Goal: Task Accomplishment & Management: Use online tool/utility

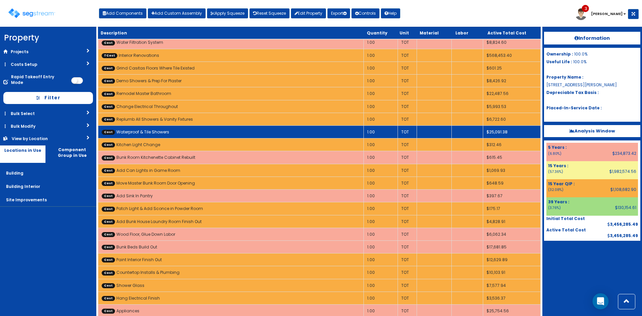
scroll to position [273, 0]
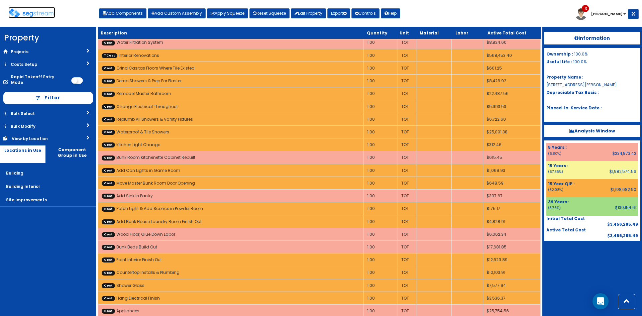
click at [39, 12] on img at bounding box center [31, 13] width 47 height 10
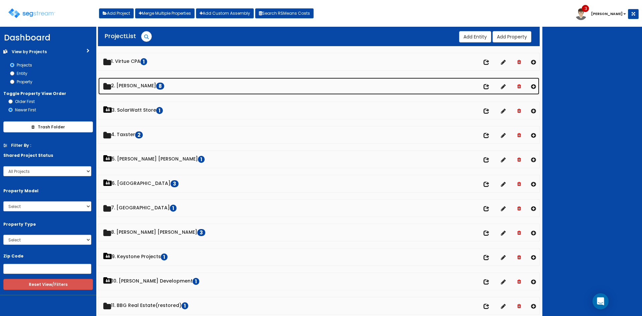
click at [138, 83] on link "2. Doug Sampson 8" at bounding box center [318, 86] width 441 height 17
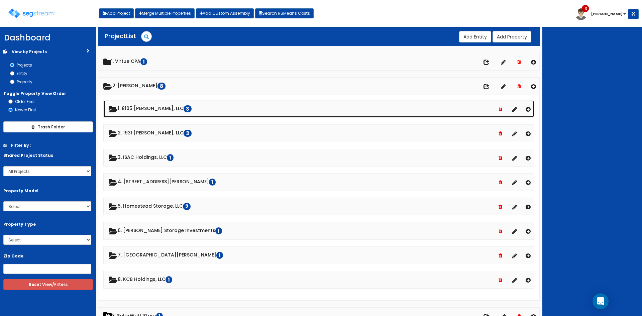
click at [138, 108] on link "1. 8105 McGregor, LLC 3" at bounding box center [319, 108] width 431 height 17
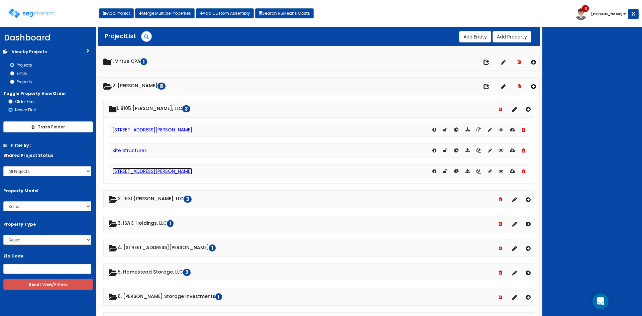
click at [185, 173] on link "[STREET_ADDRESS][PERSON_NAME]" at bounding box center [152, 171] width 80 height 7
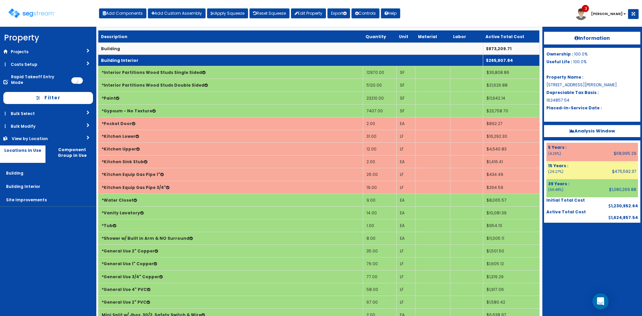
click at [277, 59] on td "Building Interior" at bounding box center [290, 61] width 385 height 12
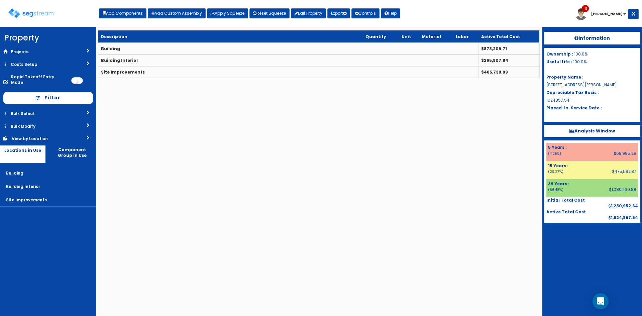
click at [281, 41] on th "Description" at bounding box center [230, 36] width 265 height 12
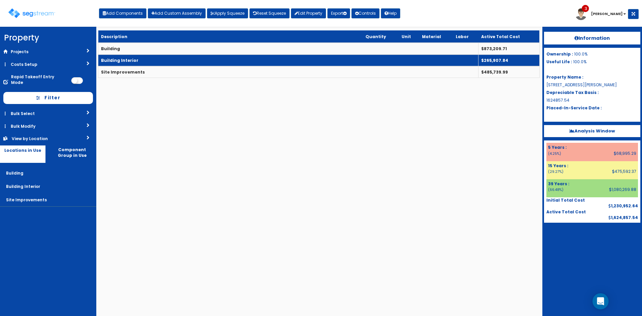
click at [279, 57] on td "Building Interior" at bounding box center [288, 61] width 380 height 12
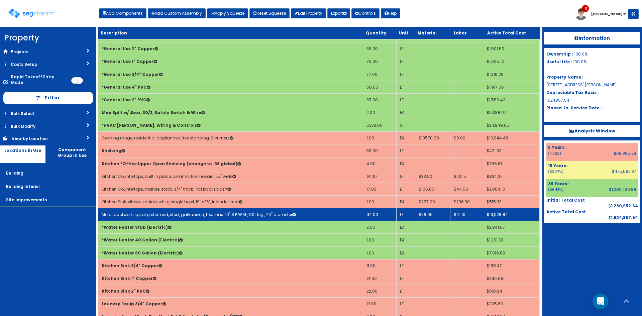
scroll to position [268, 0]
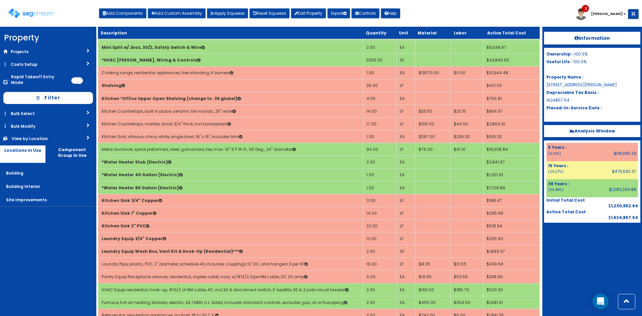
click at [527, 11] on div "Toggle navigation Add Components Add Custom Assembly Apply Squeeze Reset Squeez…" at bounding box center [321, 16] width 636 height 22
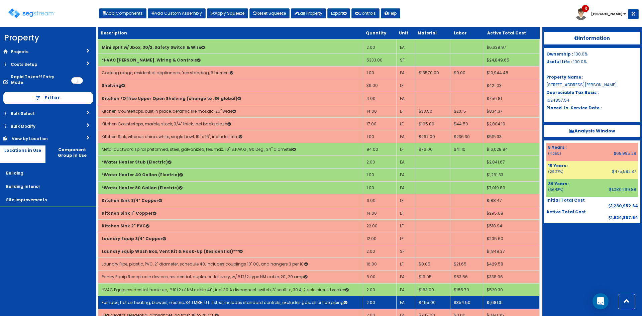
scroll to position [401, 0]
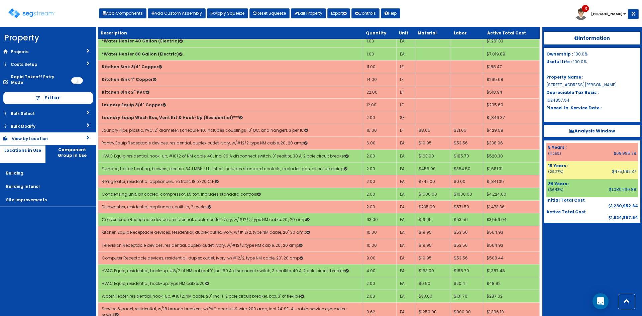
click at [48, 136] on link "View by Location" at bounding box center [48, 138] width 96 height 12
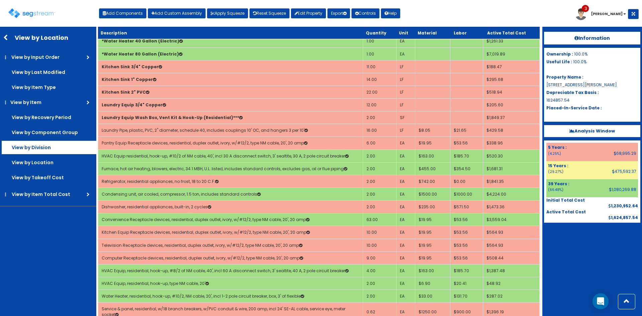
click at [49, 149] on label "View by Division" at bounding box center [49, 147] width 95 height 13
click at [0, 0] on input "View by Division" at bounding box center [0, 0] width 0 height 0
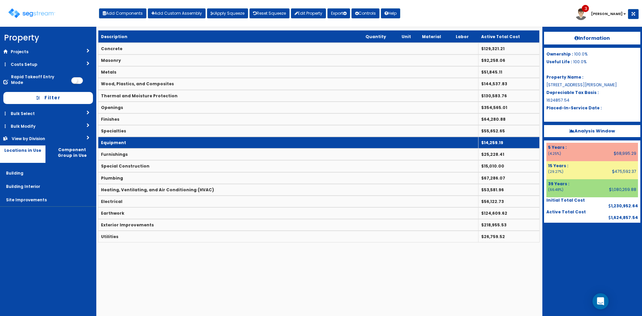
click at [136, 141] on td "Equipment" at bounding box center [288, 143] width 380 height 12
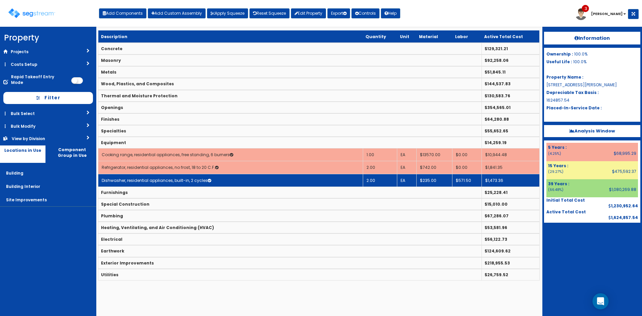
click at [223, 176] on td "Dishwasher, residential appliances, built-in, 2 cycles" at bounding box center [230, 180] width 265 height 13
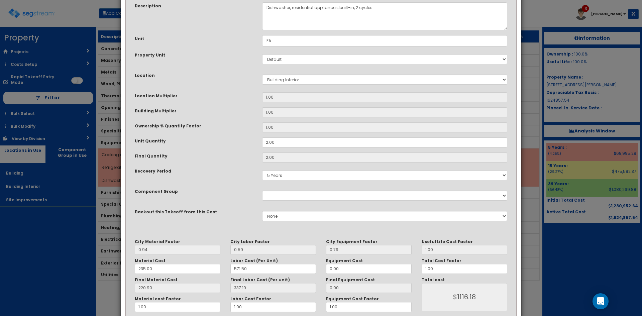
scroll to position [93, 0]
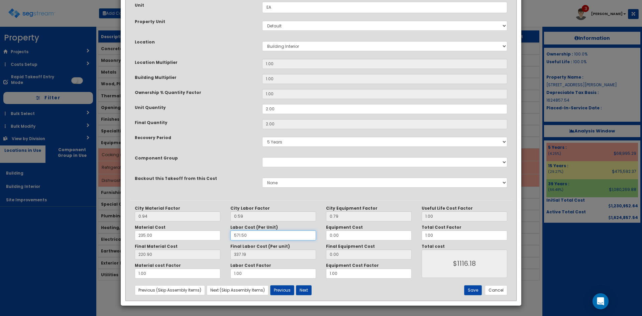
drag, startPoint x: 255, startPoint y: 239, endPoint x: 213, endPoint y: 227, distance: 43.5
click at [215, 228] on div "Material Cost 235.00 Labor Cost (Per Unit) 571.50 Equipment Cost 0.00" at bounding box center [273, 233] width 287 height 16
click at [240, 127] on div "Final Quantity" at bounding box center [193, 123] width 127 height 8
click at [501, 291] on button "Cancel" at bounding box center [496, 290] width 22 height 10
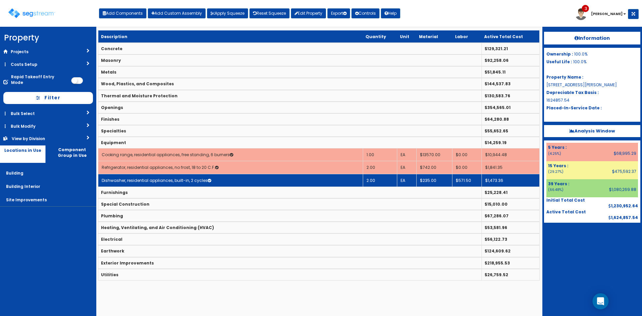
click at [307, 184] on td "Dishwasher, residential appliances, built-in, 2 cycles" at bounding box center [230, 180] width 265 height 13
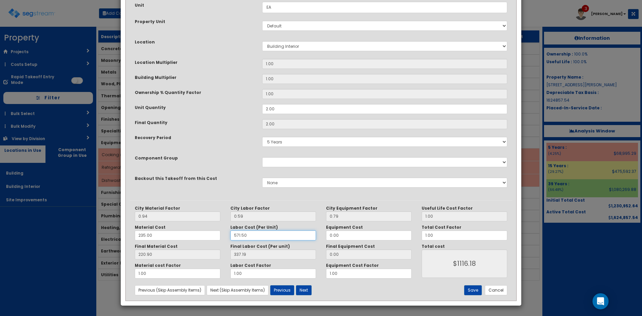
drag, startPoint x: 257, startPoint y: 236, endPoint x: 224, endPoint y: 236, distance: 33.1
click at [224, 236] on div "Material Cost 235.00 Labor Cost (Per Unit) 571.50 Equipment Cost 0.00" at bounding box center [273, 233] width 287 height 16
click at [239, 166] on div "Component Group 0.00 - 1250 Property - SERVER ROOM HVAC - LIGHTING, DECORATIVE …" at bounding box center [321, 162] width 383 height 15
click at [502, 293] on button "Cancel" at bounding box center [496, 290] width 22 height 10
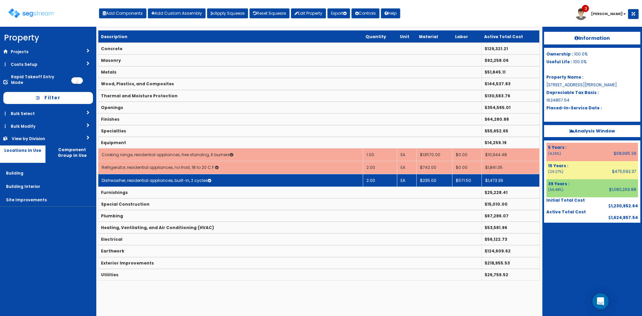
click at [305, 180] on td "Dishwasher, residential appliances, built-in, 2 cycles" at bounding box center [230, 180] width 265 height 13
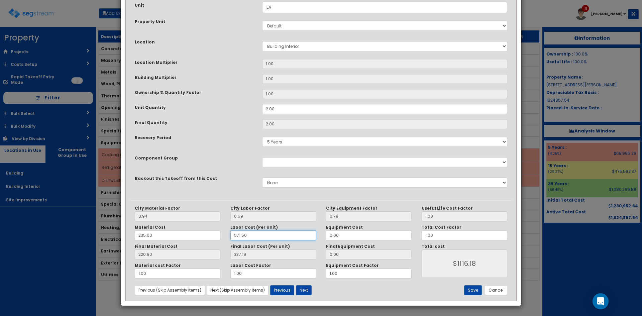
drag, startPoint x: 262, startPoint y: 235, endPoint x: 191, endPoint y: 235, distance: 70.6
click at [191, 235] on div "Material Cost 235.00 Labor Cost (Per Unit) 571.50 Equipment Cost 0.00" at bounding box center [273, 233] width 287 height 16
type input "3"
type input "1.77"
type input "$445.34"
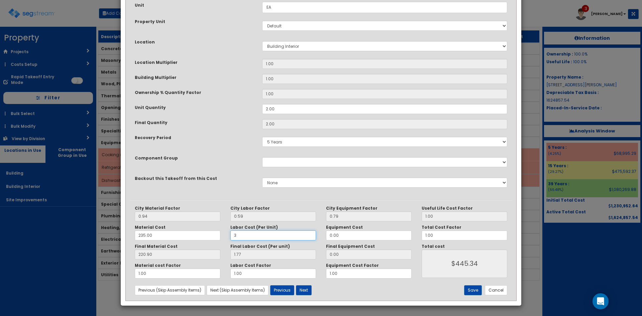
type input "37"
type input "21.83"
type input "$485.46"
type input "371"
type input "218.89"
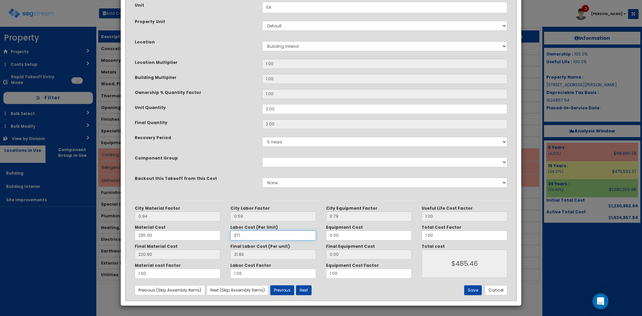
type input "$879.58"
type input "371.50"
type input "219.19"
type input "$880.18"
type input "371.50"
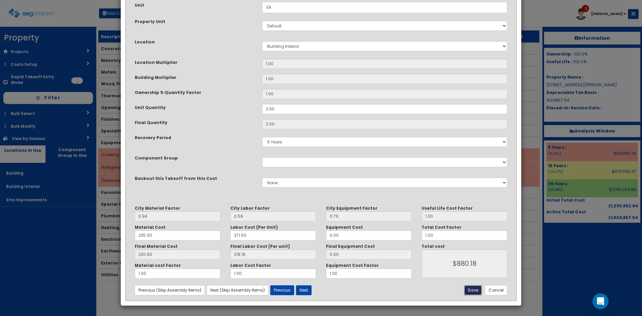
click at [473, 291] on button "Save" at bounding box center [473, 290] width 18 height 10
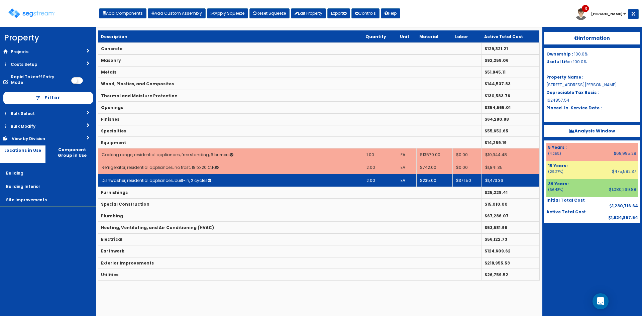
click at [349, 179] on td "Dishwasher, residential appliances, built-in, 2 cycles" at bounding box center [230, 180] width 265 height 13
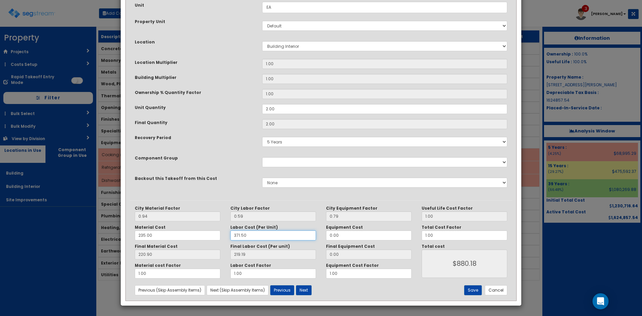
drag, startPoint x: 256, startPoint y: 236, endPoint x: 214, endPoint y: 236, distance: 42.2
click at [214, 236] on div "Material Cost 235.00 Labor Cost (Per Unit) 371.50 Equipment Cost 0.00" at bounding box center [273, 233] width 287 height 16
type input "5"
type input "2.95"
type input "$447.70"
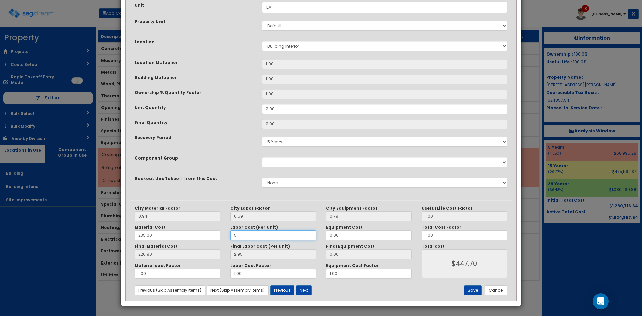
type input "57"
type input "33.63"
type input "$509.06"
type input "574"
type input "338.66"
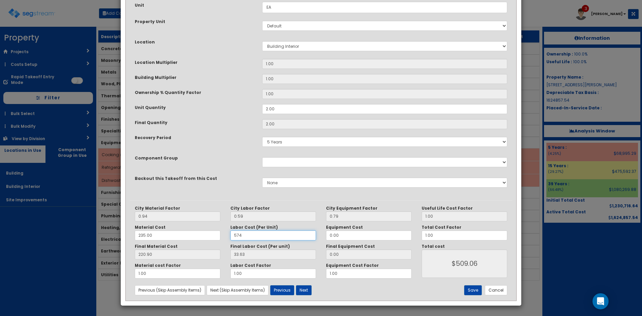
type input "$1119.12"
type input "57"
type input "33.63"
type input "$509.06"
type input "571"
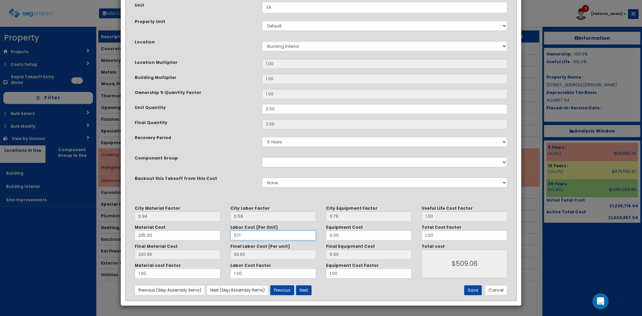
type input "336.89"
type input "$1115.58"
type input "571.50"
type input "337.19"
type input "$1116.18"
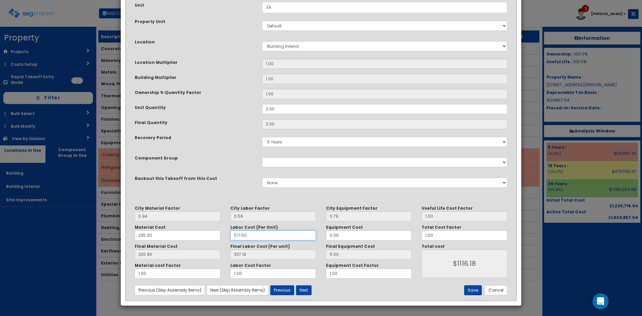
type input "571.50"
click at [475, 290] on button "Save" at bounding box center [473, 290] width 18 height 10
